Goal: Navigation & Orientation: Find specific page/section

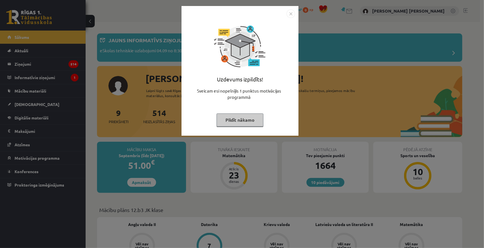
click at [243, 125] on button "Pildīt nākamo" at bounding box center [240, 119] width 47 height 13
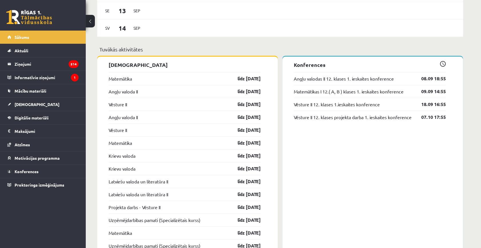
scroll to position [441, 0]
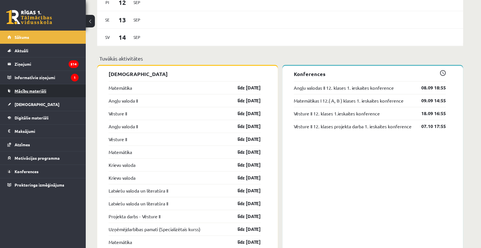
click at [49, 92] on link "Mācību materiāli" at bounding box center [42, 90] width 71 height 13
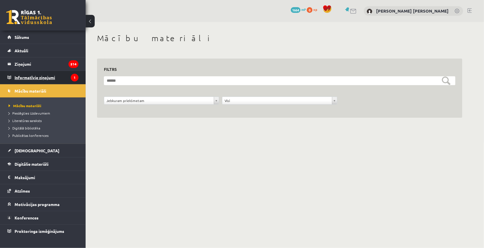
click at [70, 77] on legend "Informatīvie ziņojumi 1" at bounding box center [47, 77] width 64 height 13
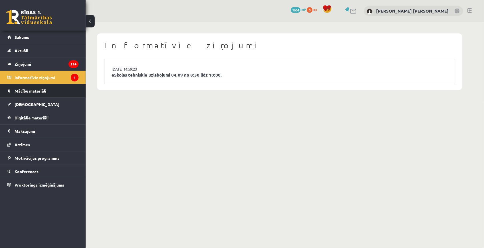
click at [74, 91] on link "Mācību materiāli" at bounding box center [42, 90] width 71 height 13
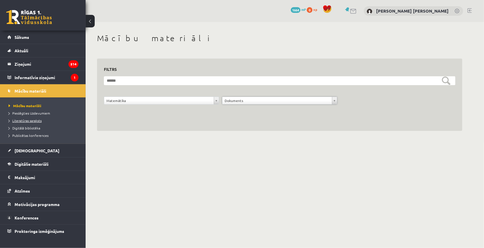
click at [33, 120] on span "Literatūras saraksts" at bounding box center [25, 120] width 33 height 5
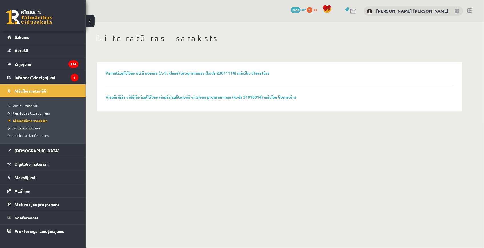
click at [33, 126] on span "Digitālā bibliotēka" at bounding box center [25, 128] width 32 height 5
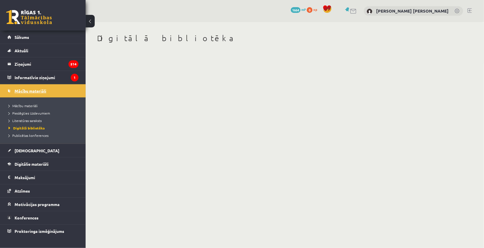
click at [36, 88] on span "Mācību materiāli" at bounding box center [31, 90] width 32 height 5
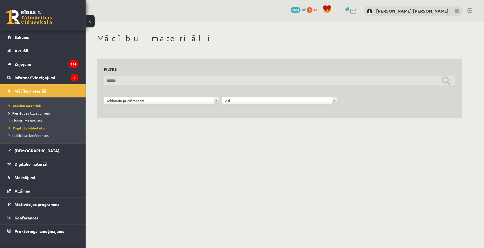
click at [137, 83] on input "text" at bounding box center [280, 80] width 352 height 9
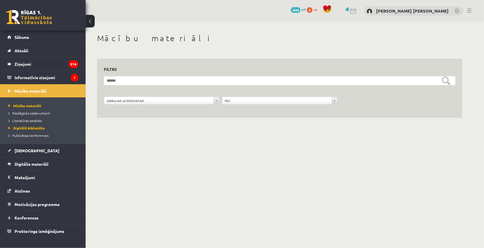
click at [134, 111] on div "**********" at bounding box center [280, 88] width 366 height 59
click at [238, 107] on div "**********" at bounding box center [280, 102] width 118 height 11
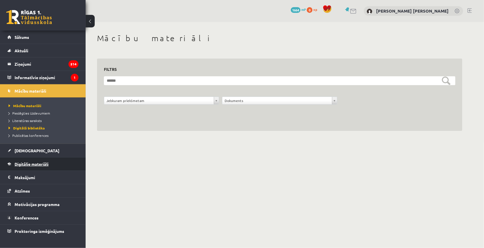
click at [21, 166] on link "Digitālie materiāli" at bounding box center [42, 163] width 71 height 13
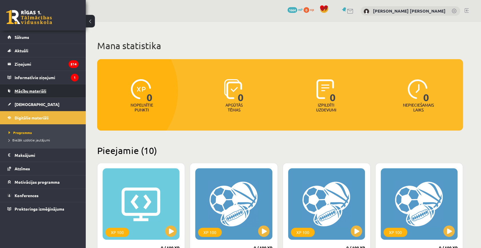
click at [32, 89] on span "Mācību materiāli" at bounding box center [31, 90] width 32 height 5
